Goal: Browse casually: Explore the website without a specific task or goal

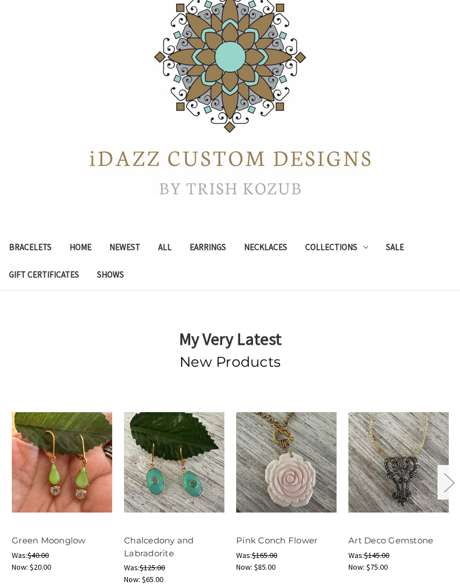
scroll to position [83, 0]
click at [210, 240] on link "Earrings" at bounding box center [208, 249] width 54 height 27
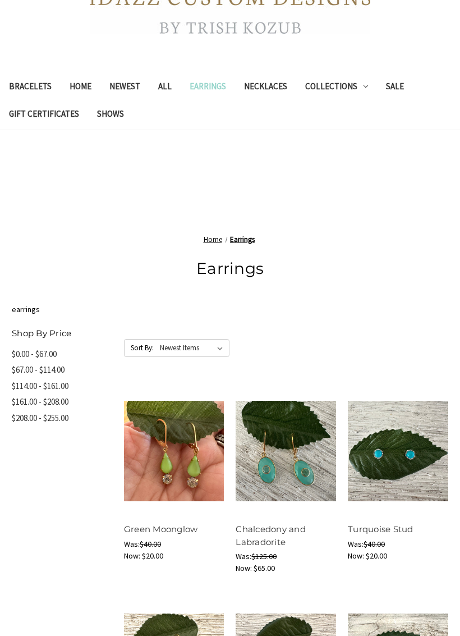
scroll to position [245, 0]
click at [225, 342] on select "Featured Items Newest Items Best Selling A to Z Z to A By Review Price: Ascendi…" at bounding box center [193, 347] width 71 height 17
select select "priceasc"
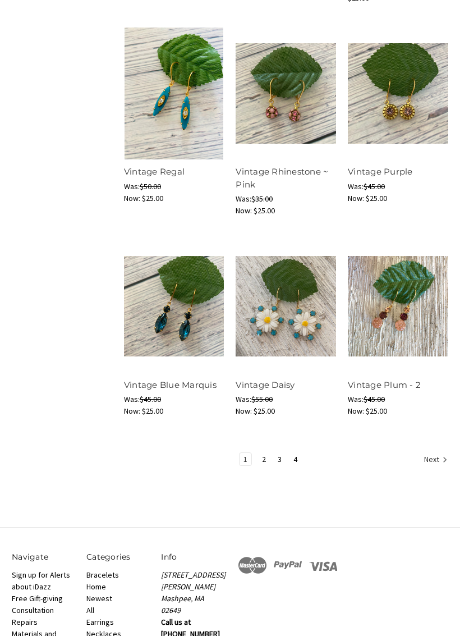
scroll to position [1042, 0]
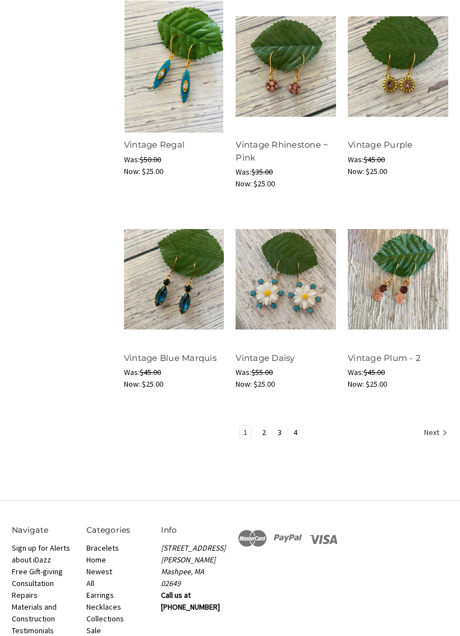
click at [300, 429] on link "4" at bounding box center [295, 432] width 12 height 12
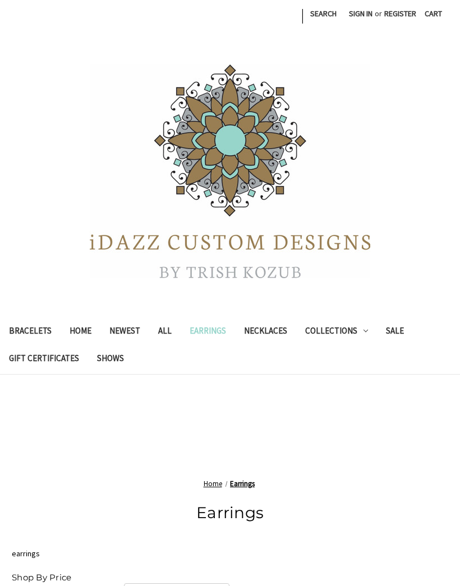
click at [398, 330] on link "Sale" at bounding box center [395, 332] width 36 height 27
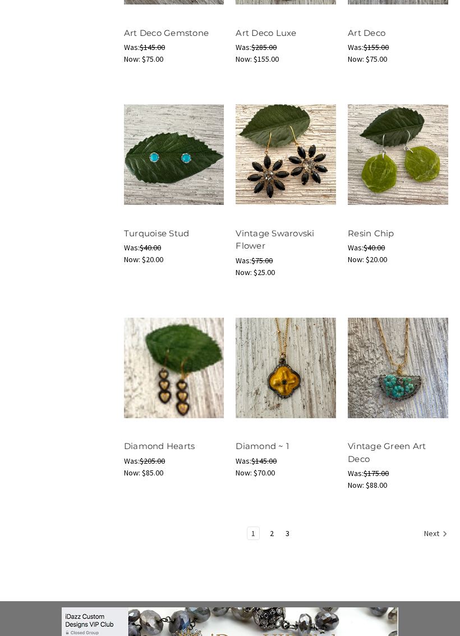
scroll to position [1025, 0]
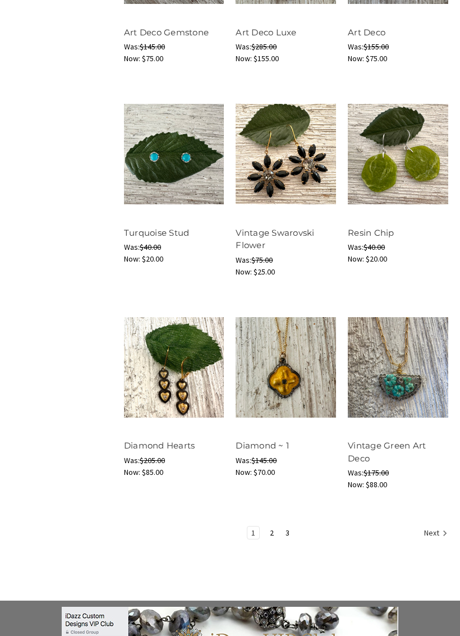
click at [268, 530] on link "2" at bounding box center [272, 532] width 12 height 12
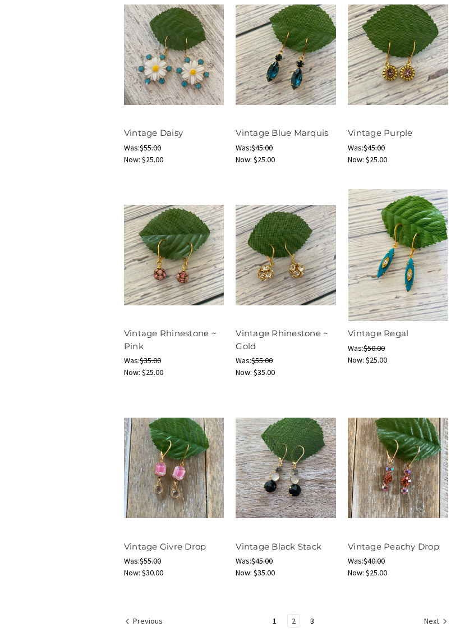
scroll to position [984, 0]
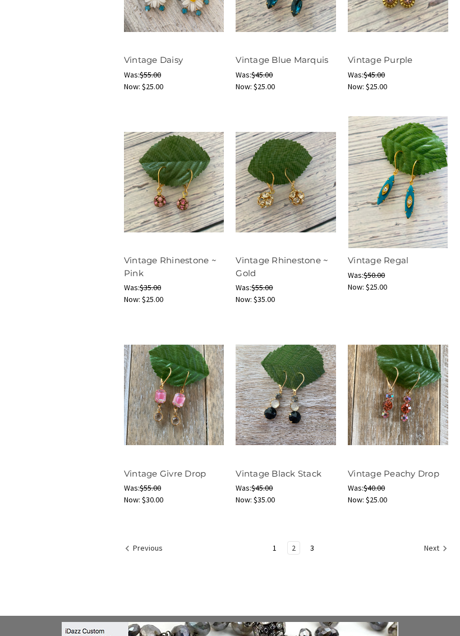
click at [314, 544] on link "3" at bounding box center [312, 547] width 12 height 12
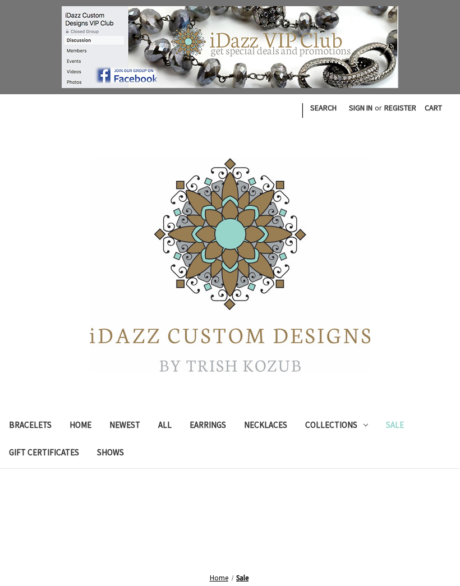
click at [34, 427] on link "Bracelets" at bounding box center [30, 426] width 61 height 27
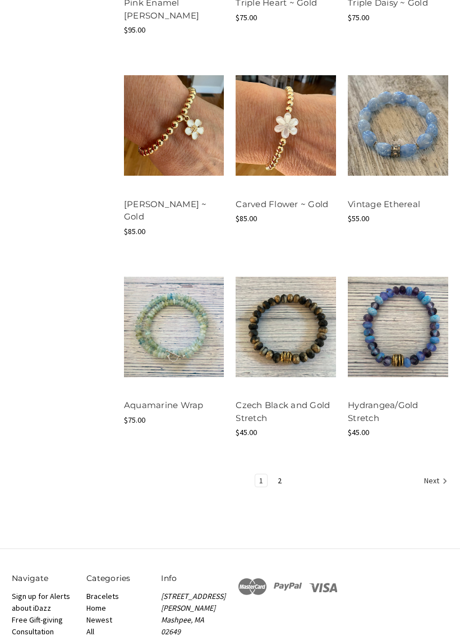
scroll to position [970, 0]
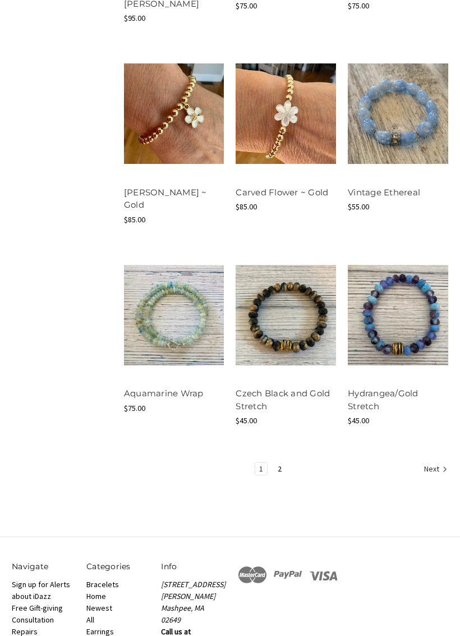
click at [277, 463] on link "2" at bounding box center [280, 469] width 12 height 12
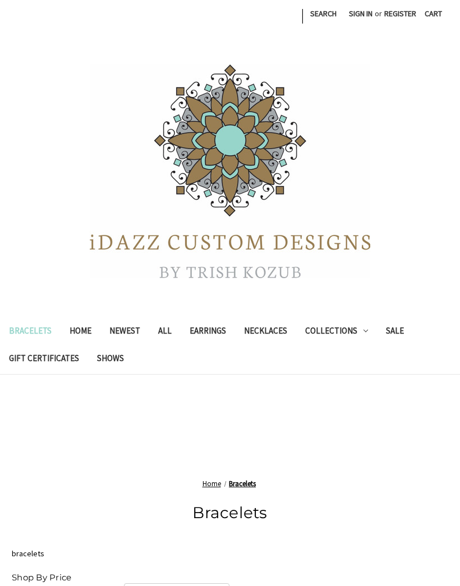
click at [127, 334] on link "Newest" at bounding box center [124, 332] width 49 height 27
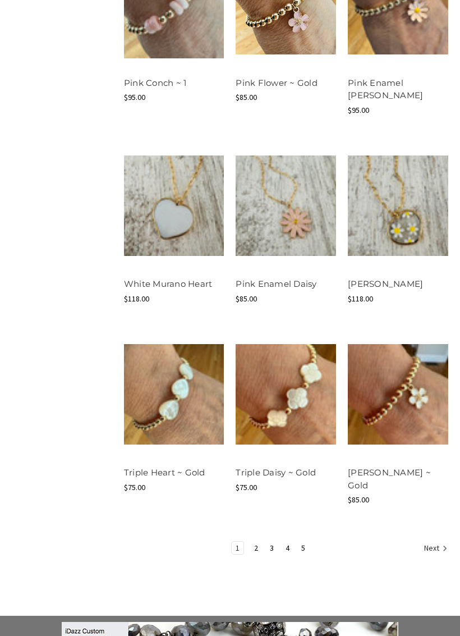
scroll to position [974, 0]
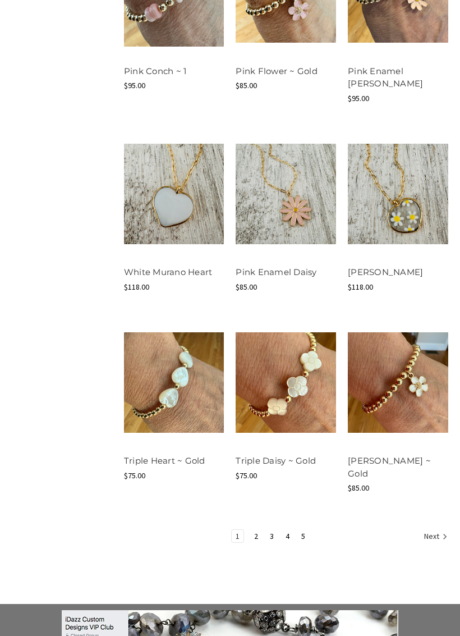
click at [258, 530] on link "2" at bounding box center [256, 536] width 12 height 12
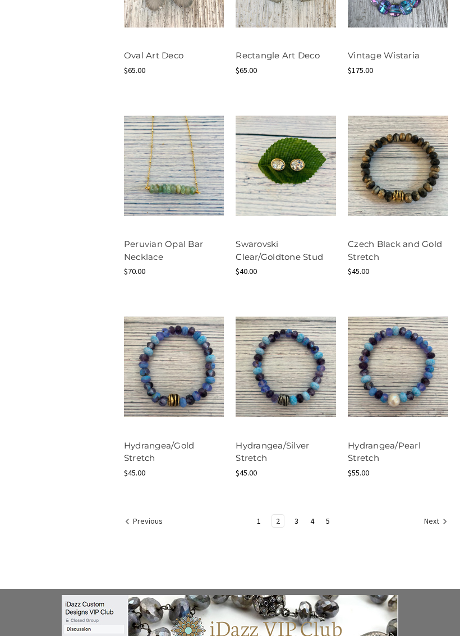
scroll to position [978, 0]
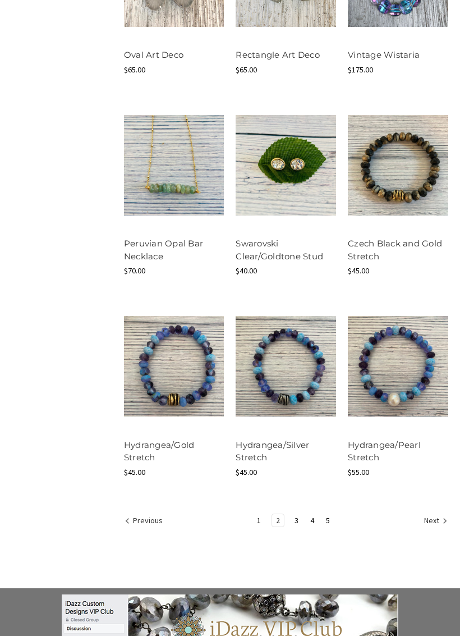
click at [297, 515] on link "3" at bounding box center [297, 520] width 12 height 12
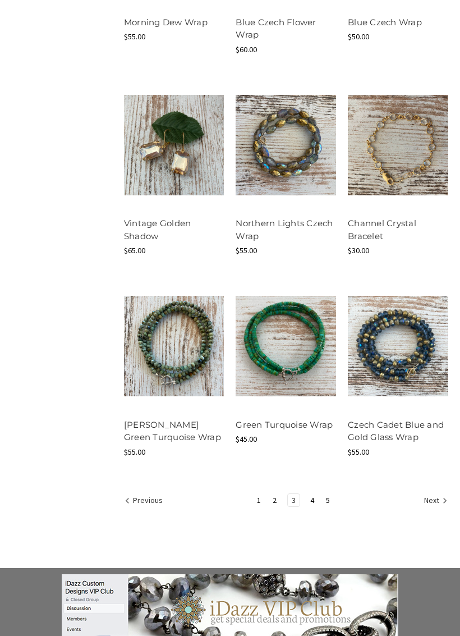
scroll to position [1038, 0]
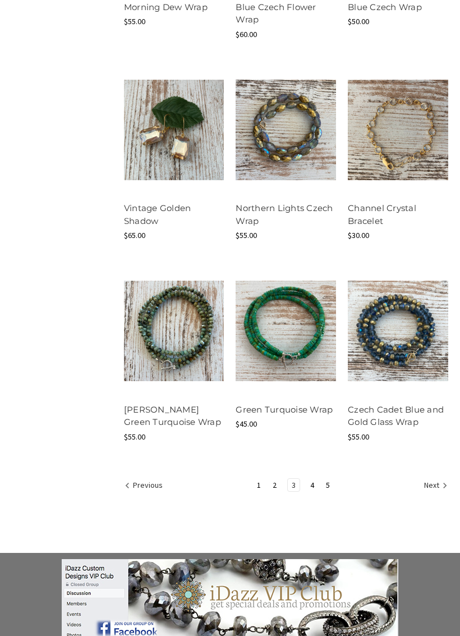
click at [311, 481] on link "4" at bounding box center [312, 484] width 12 height 12
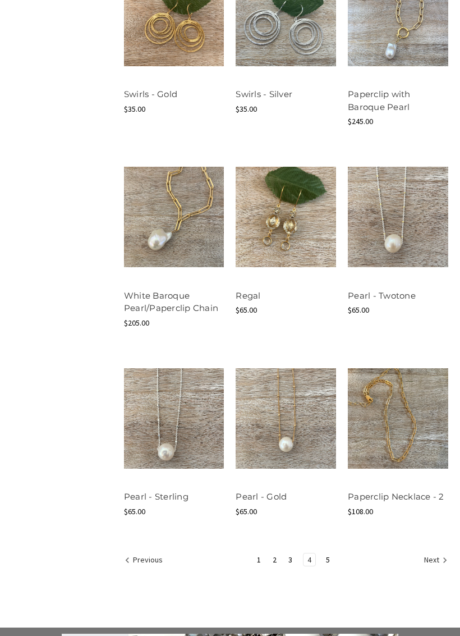
scroll to position [964, 0]
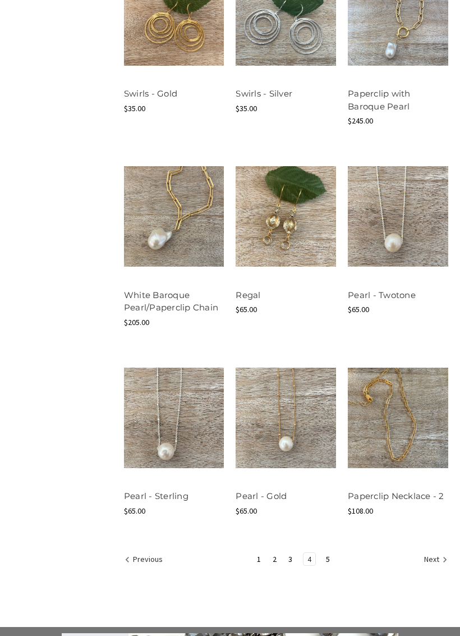
click at [328, 555] on link "5" at bounding box center [328, 559] width 12 height 12
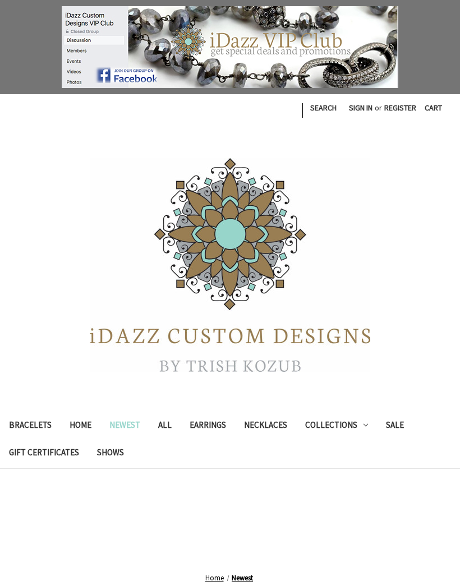
click at [263, 426] on link "Necklaces" at bounding box center [265, 426] width 61 height 27
click at [358, 422] on link "Collections" at bounding box center [336, 426] width 81 height 27
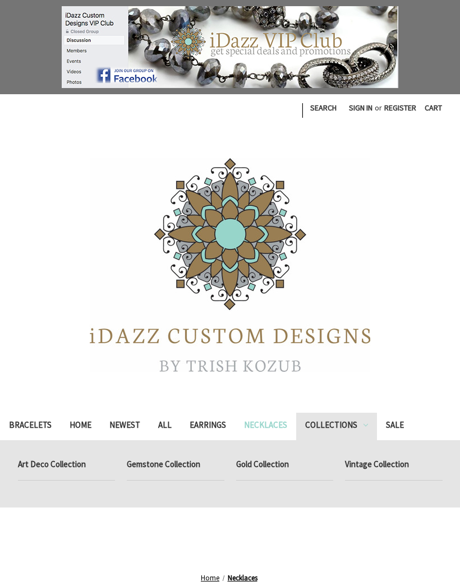
click at [404, 464] on link "Vintage Collection" at bounding box center [394, 466] width 98 height 28
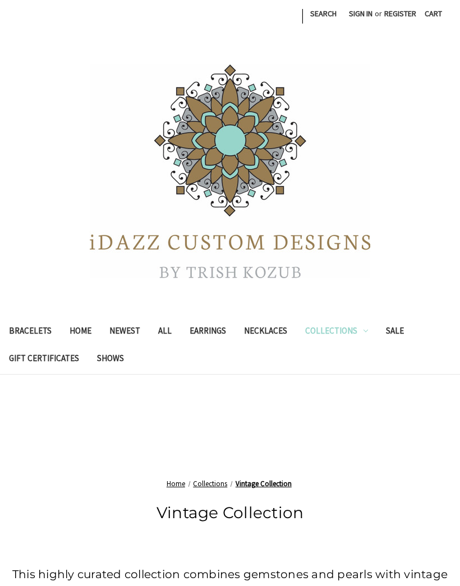
click at [270, 324] on link "Necklaces" at bounding box center [265, 332] width 61 height 27
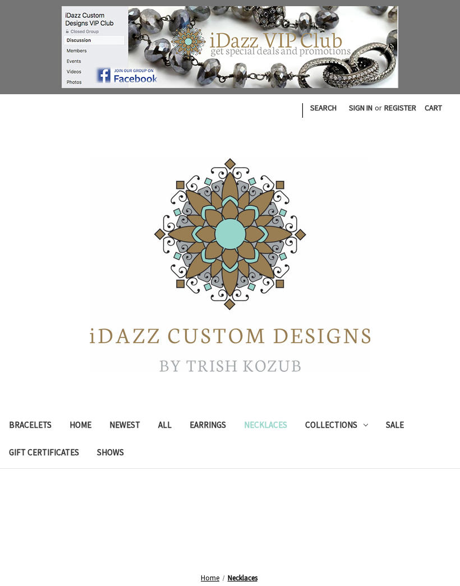
click at [206, 421] on link "Earrings" at bounding box center [208, 426] width 54 height 27
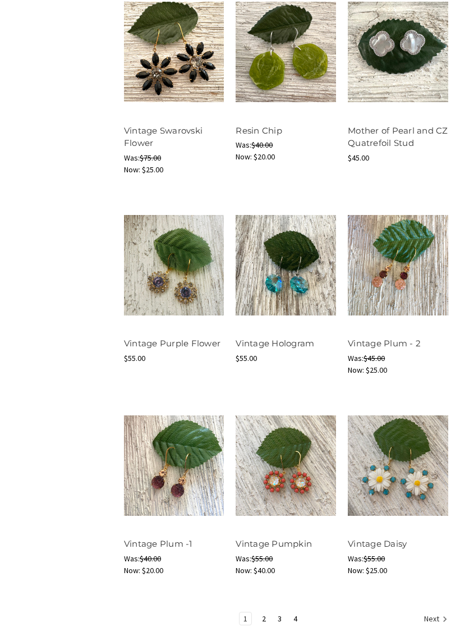
scroll to position [961, 0]
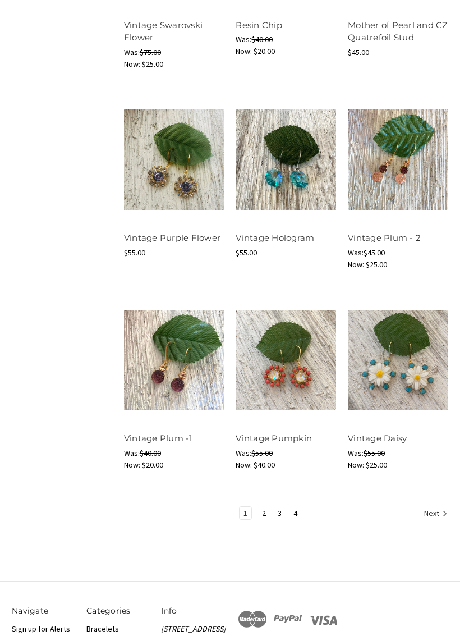
click at [297, 512] on link "4" at bounding box center [295, 513] width 12 height 12
